Goal: Task Accomplishment & Management: Complete application form

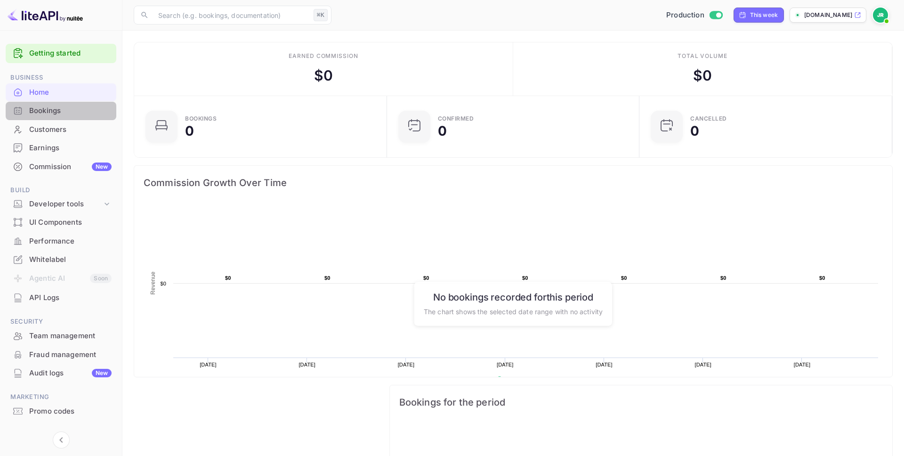
click at [41, 106] on div "Bookings" at bounding box center [70, 110] width 82 height 11
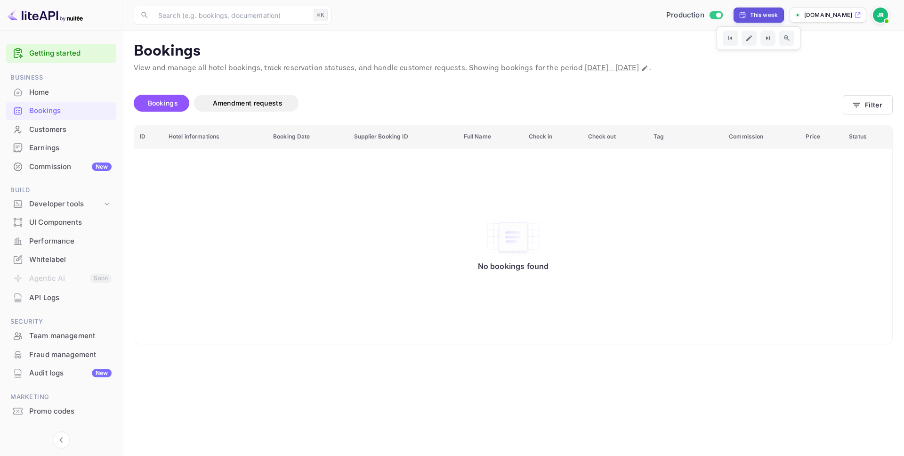
click at [750, 15] on div "This week" at bounding box center [764, 15] width 28 height 8
select select "8"
select select "2025"
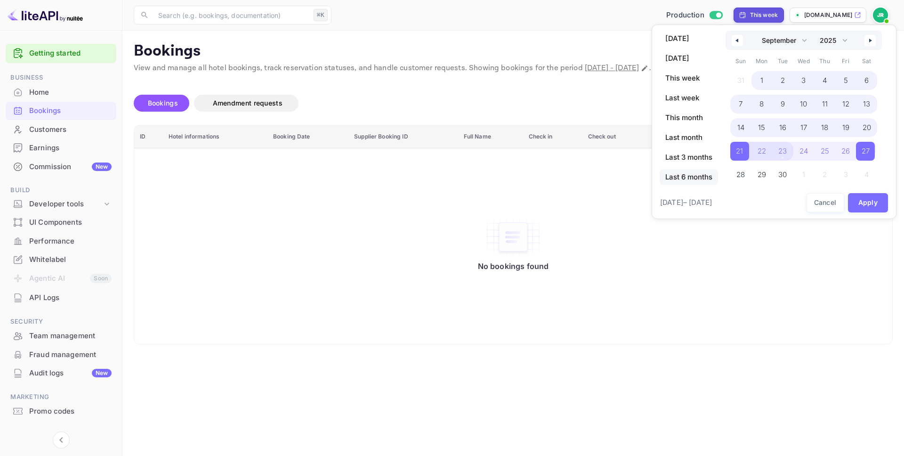
click at [693, 176] on span "Last 6 months" at bounding box center [689, 177] width 58 height 16
select select "2"
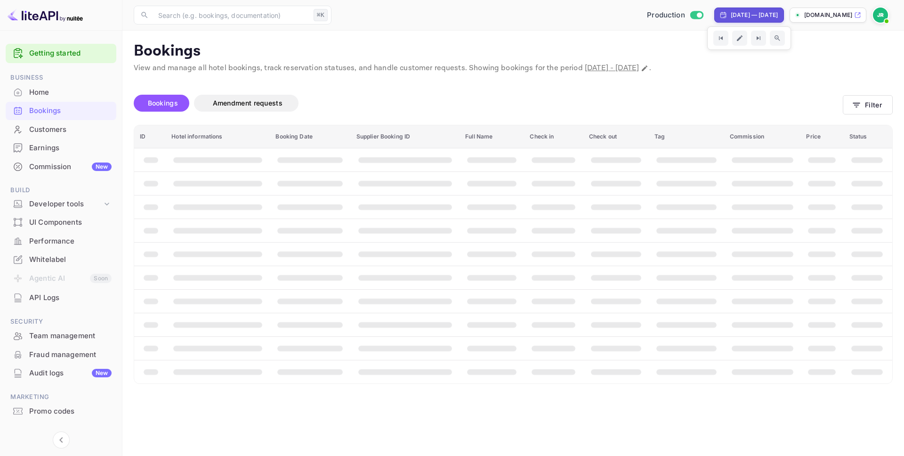
click at [731, 18] on div "Mar 22, 2025 — Sep 22, 2025" at bounding box center [754, 15] width 47 height 8
select select "2"
select select "2025"
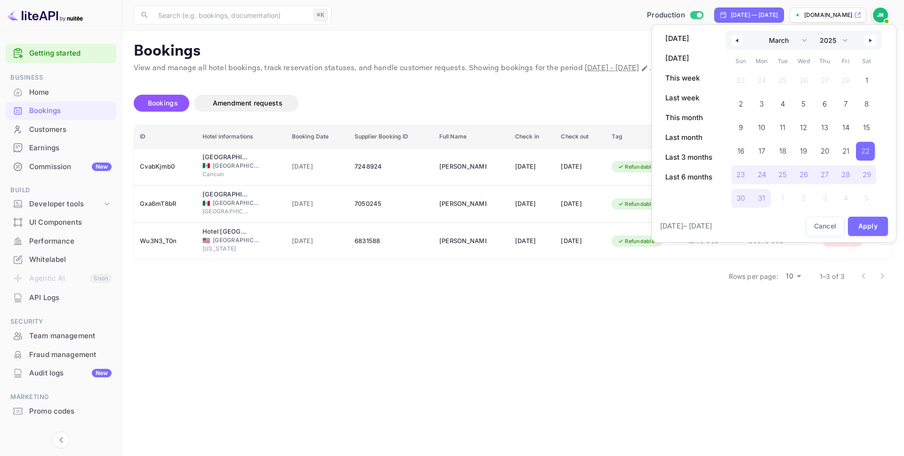
click at [591, 38] on div at bounding box center [452, 228] width 904 height 456
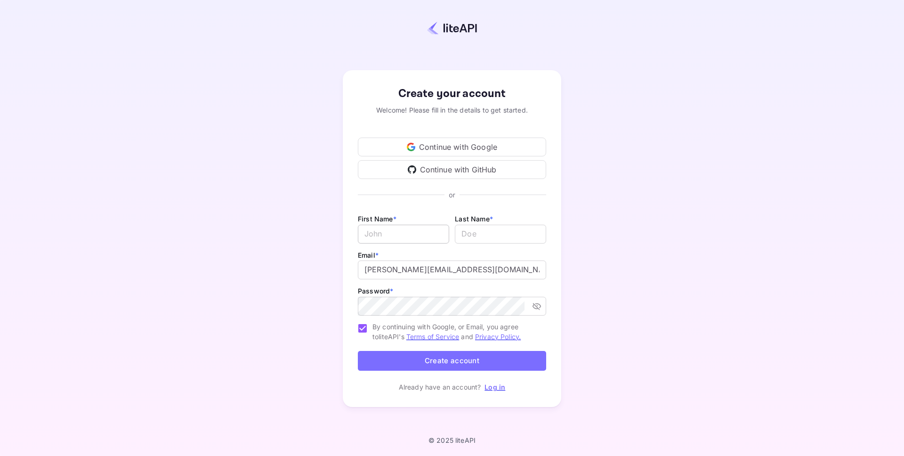
click at [424, 230] on input "Email *" at bounding box center [403, 234] width 91 height 19
drag, startPoint x: 334, startPoint y: 199, endPoint x: 314, endPoint y: 198, distance: 20.3
click at [334, 199] on div "Create your account Welcome! Please fill in the details to get started. Continu…" at bounding box center [451, 238] width 821 height 395
drag, startPoint x: 481, startPoint y: 277, endPoint x: 470, endPoint y: 274, distance: 11.2
click at [481, 277] on input "[PERSON_NAME][EMAIL_ADDRESS][DOMAIN_NAME]" at bounding box center [452, 269] width 188 height 19
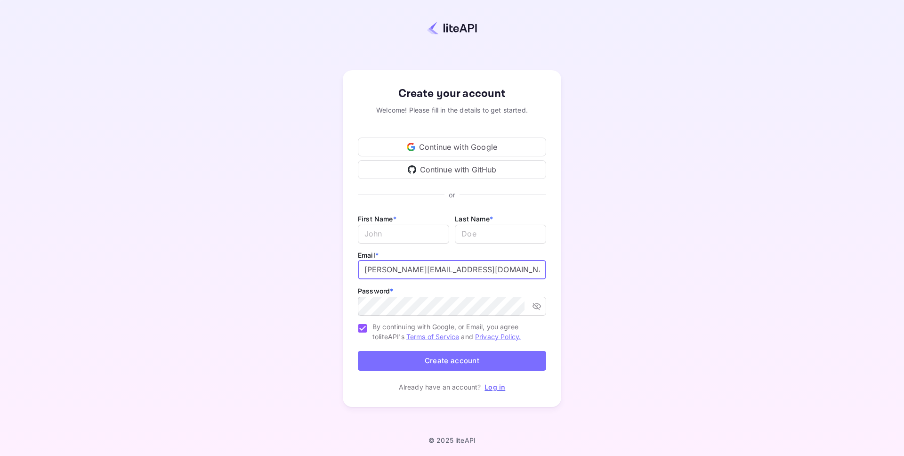
drag, startPoint x: 420, startPoint y: 270, endPoint x: 409, endPoint y: 270, distance: 11.3
click at [409, 270] on input "[PERSON_NAME][EMAIL_ADDRESS][DOMAIN_NAME]" at bounding box center [452, 269] width 188 height 19
type input "[PERSON_NAME][EMAIL_ADDRESS][DOMAIN_NAME]"
click at [399, 238] on input "Email *" at bounding box center [403, 234] width 91 height 19
type input "[PERSON_NAME]"
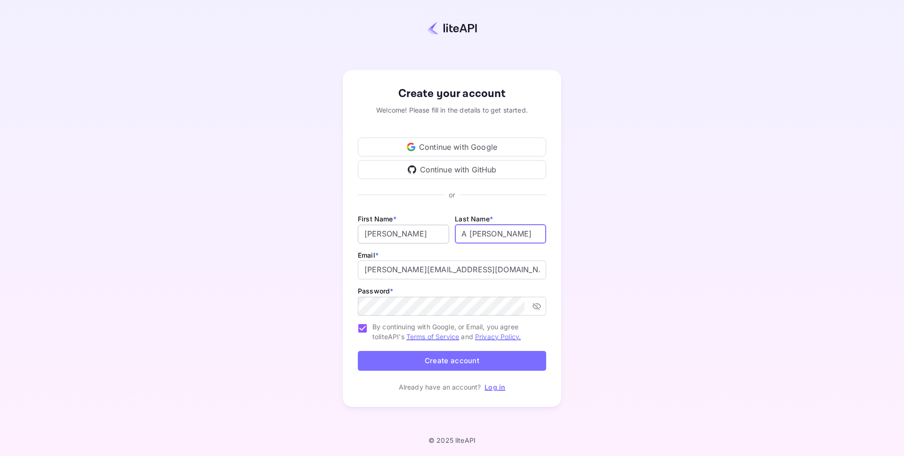
drag, startPoint x: 468, startPoint y: 234, endPoint x: 433, endPoint y: 231, distance: 35.9
click at [433, 231] on div "First Name * [PERSON_NAME] ​ Last Name * ​" at bounding box center [452, 231] width 188 height 36
type input "[PERSON_NAME]"
click at [445, 360] on button "Create account" at bounding box center [452, 361] width 188 height 20
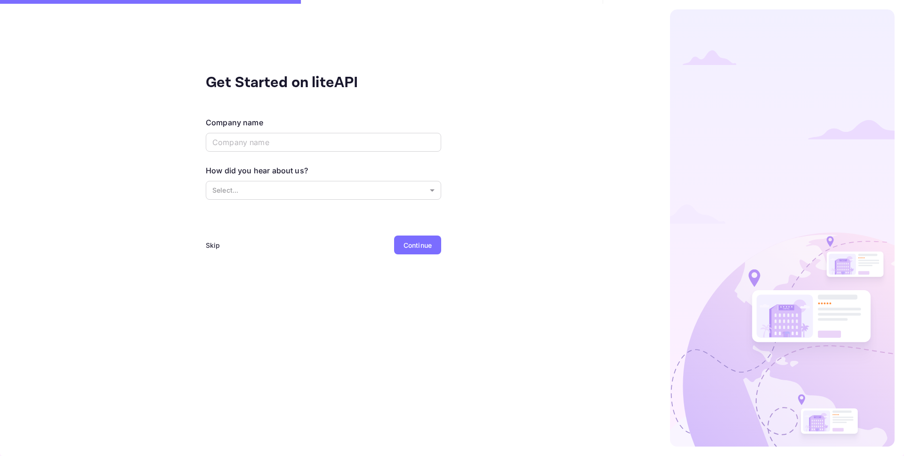
click at [214, 243] on div "Skip" at bounding box center [213, 245] width 15 height 10
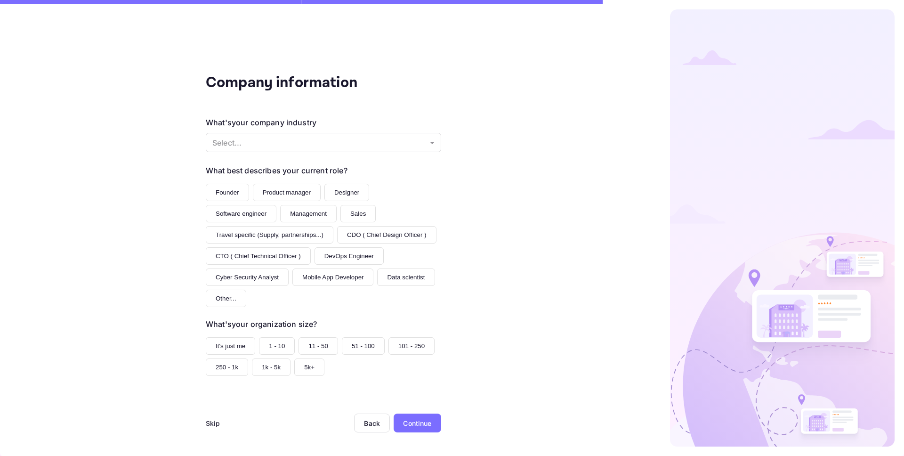
click at [212, 425] on div "Skip" at bounding box center [213, 423] width 15 height 10
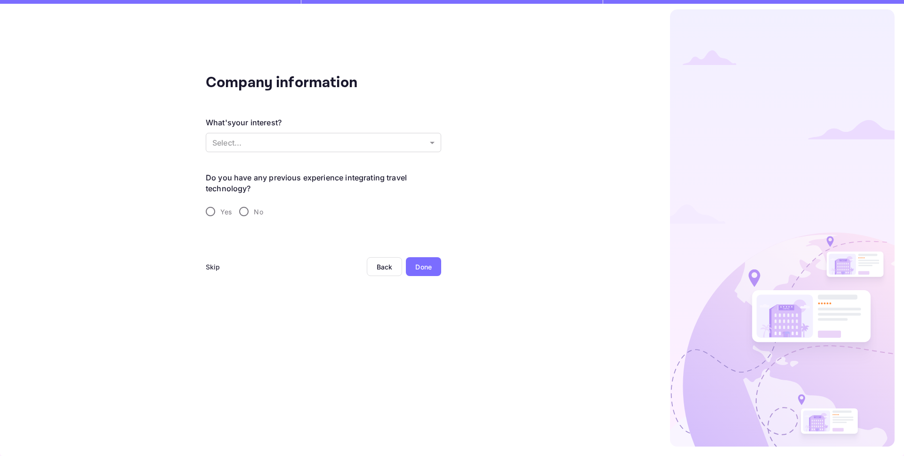
click at [422, 266] on div "Done" at bounding box center [423, 267] width 16 height 10
